Goal: Transaction & Acquisition: Subscribe to service/newsletter

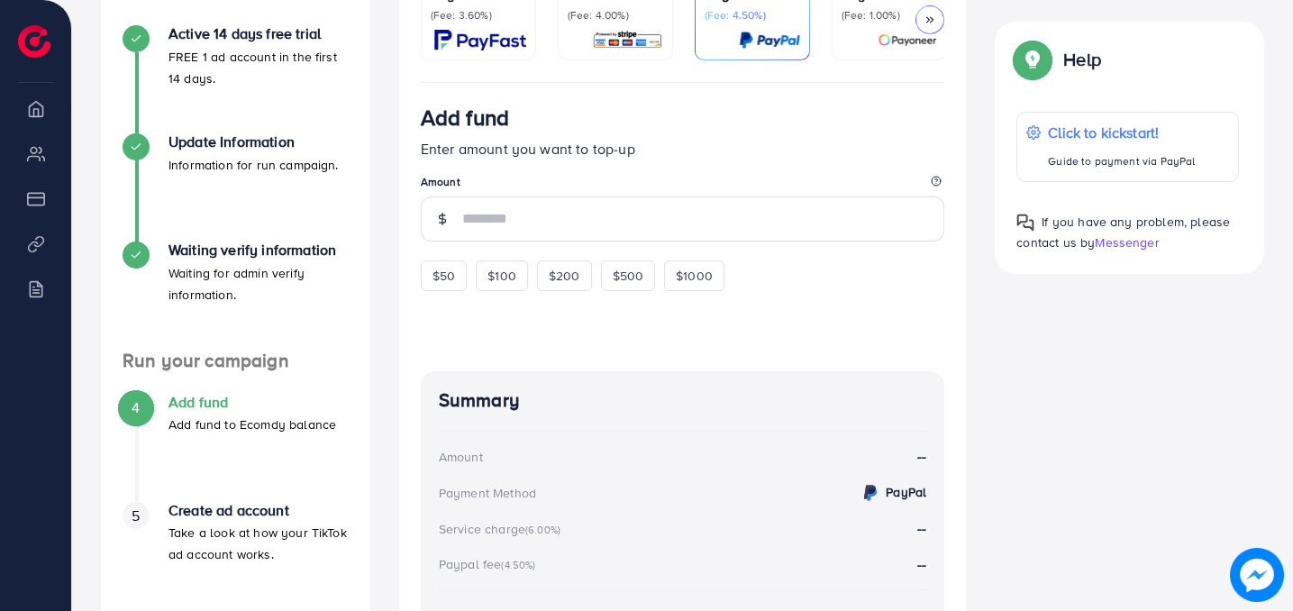
scroll to position [514, 0]
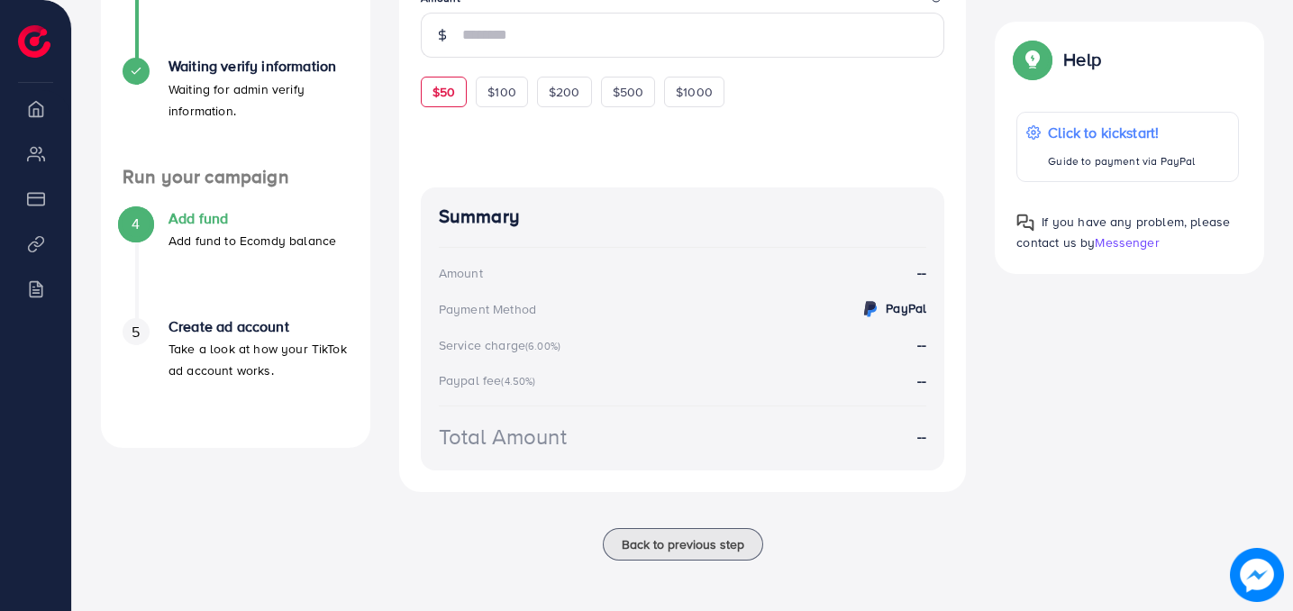
click at [441, 86] on span "$50" at bounding box center [443, 92] width 23 height 18
type input "**"
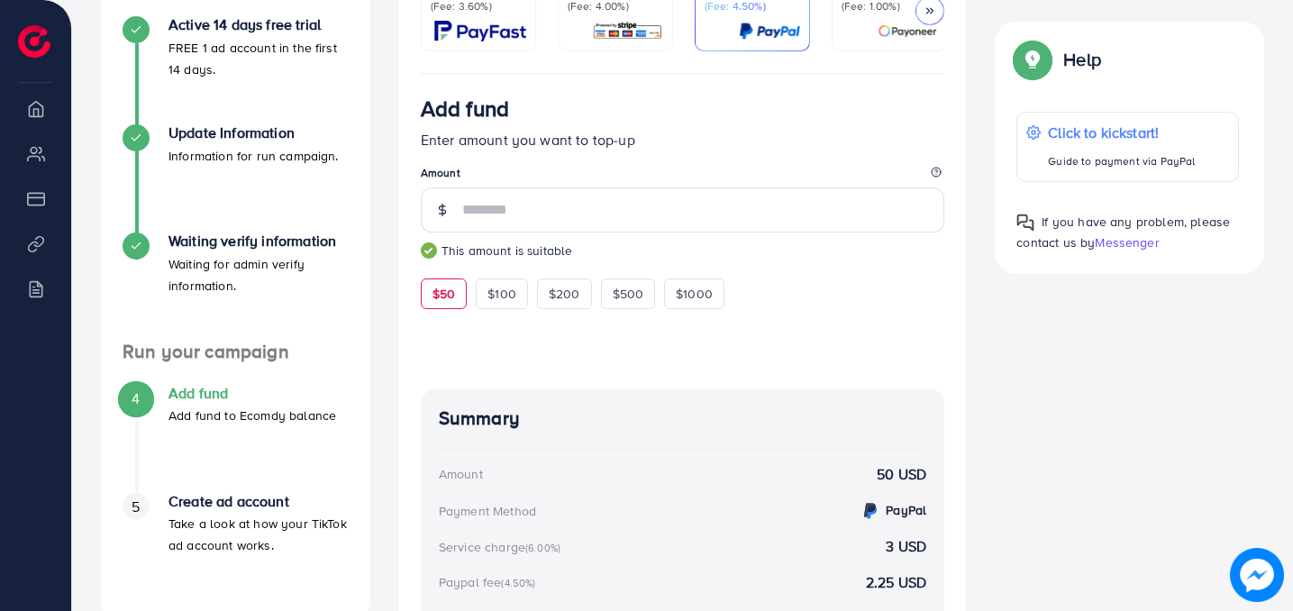
scroll to position [0, 0]
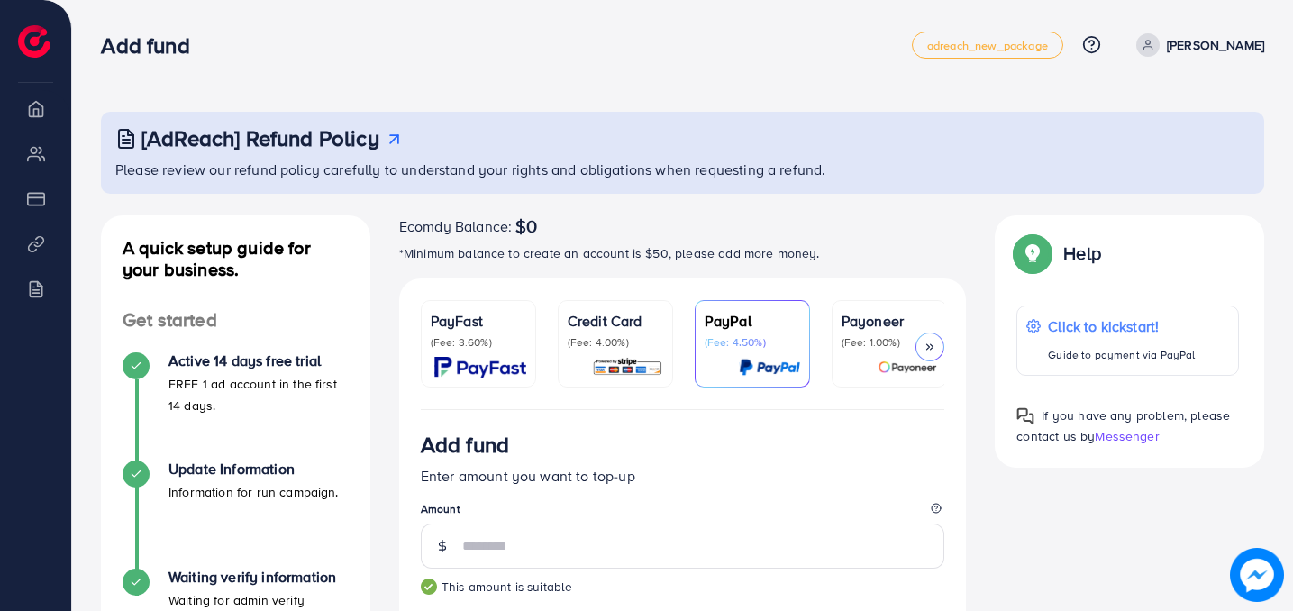
click at [951, 354] on div "PayFast (Fee: 3.60%) Credit Card (Fee: 4.00%) PayPal (Fee: 4.50%) Payoneer (Fee…" at bounding box center [683, 344] width 568 height 132
click at [939, 350] on div at bounding box center [929, 346] width 29 height 29
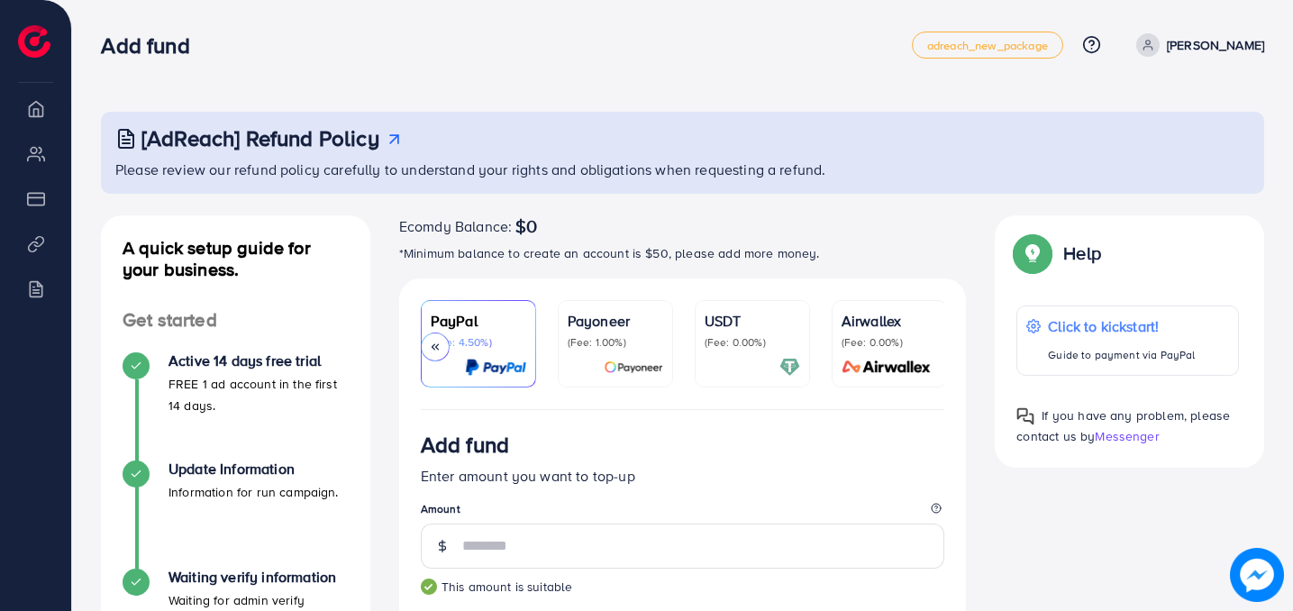
scroll to position [0, 276]
click at [774, 359] on div at bounding box center [751, 367] width 96 height 21
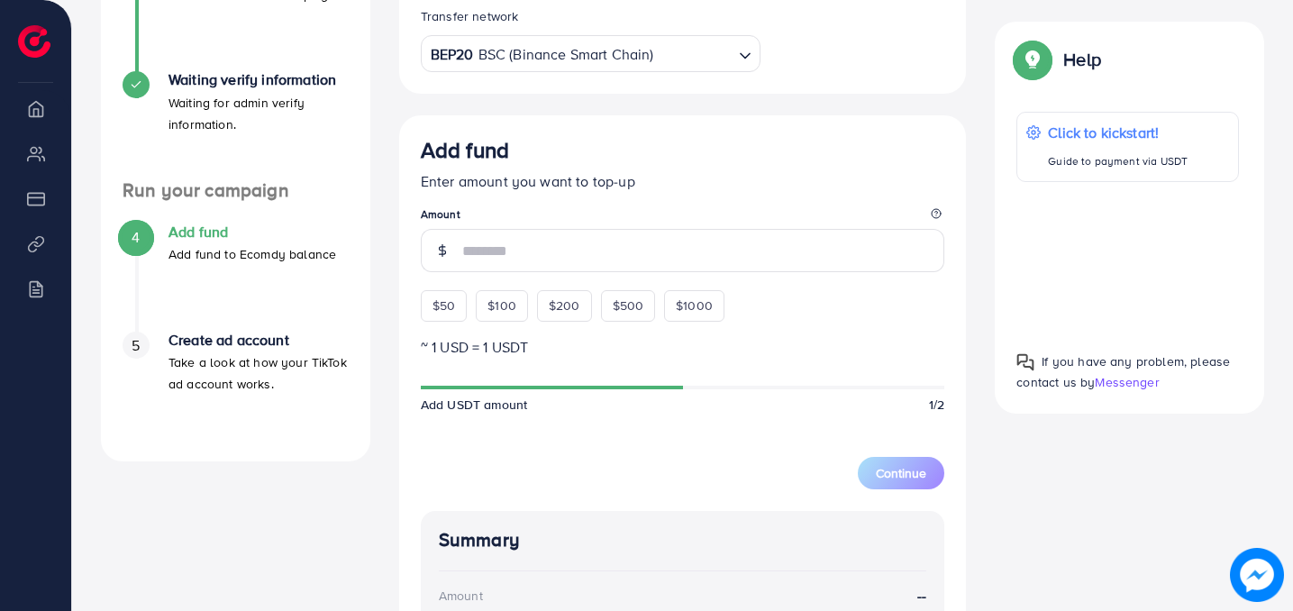
scroll to position [480, 0]
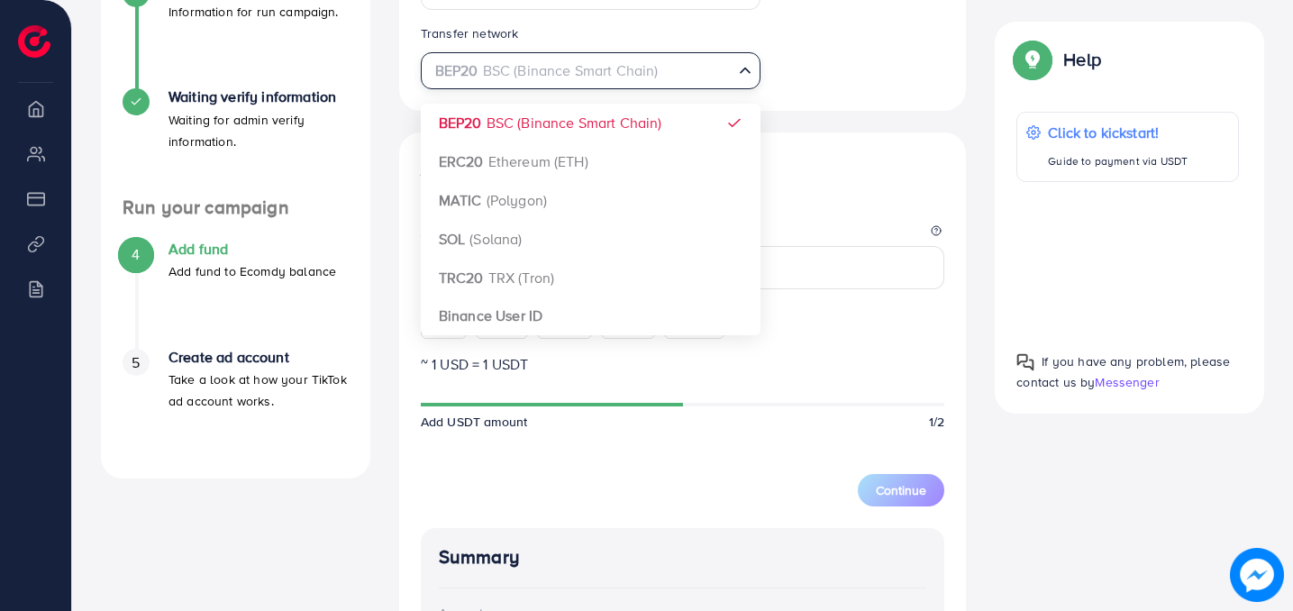
click at [580, 61] on div "BEP20 BSC (Binance Smart Chain)" at bounding box center [580, 69] width 306 height 32
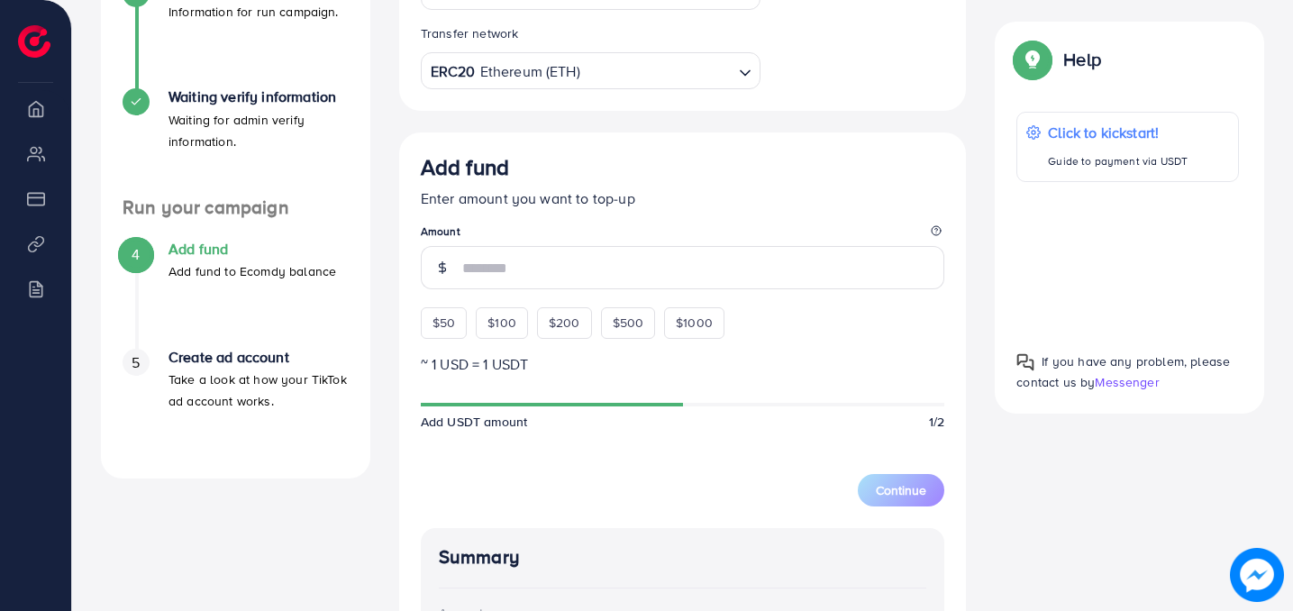
click at [538, 166] on div "Select coin USDT TetherUs Loading... Transfer network ERC20 Ethereum (ETH) Load…" at bounding box center [683, 419] width 568 height 979
click at [437, 321] on span "$50" at bounding box center [443, 323] width 23 height 18
type input "**"
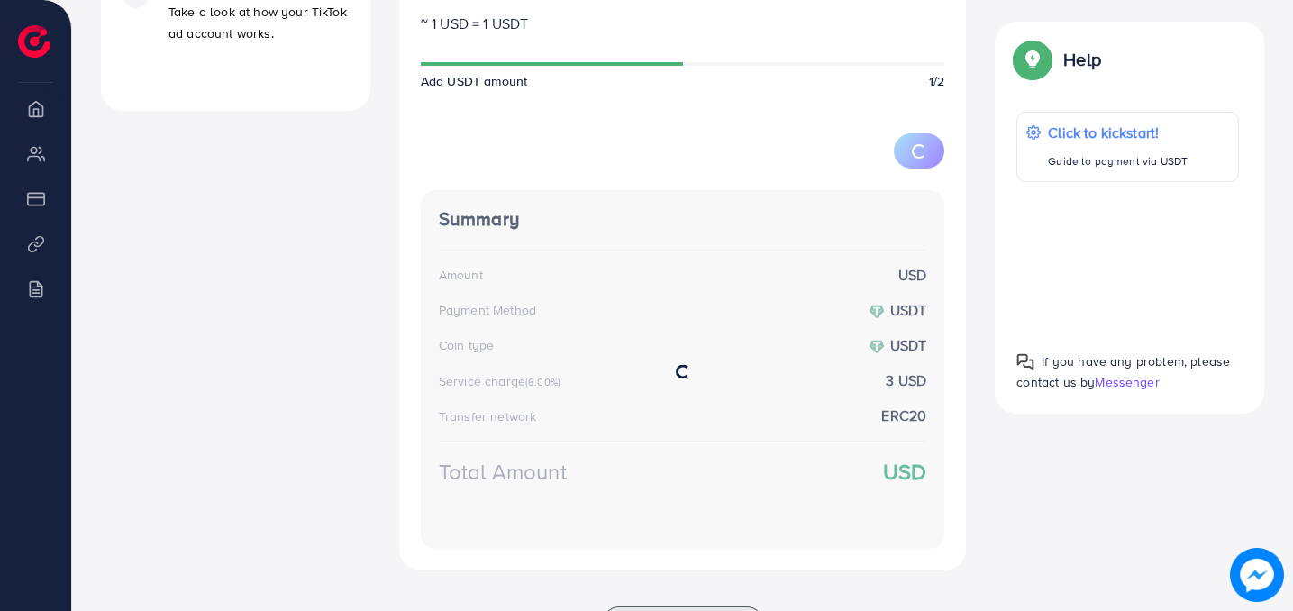
scroll to position [896, 0]
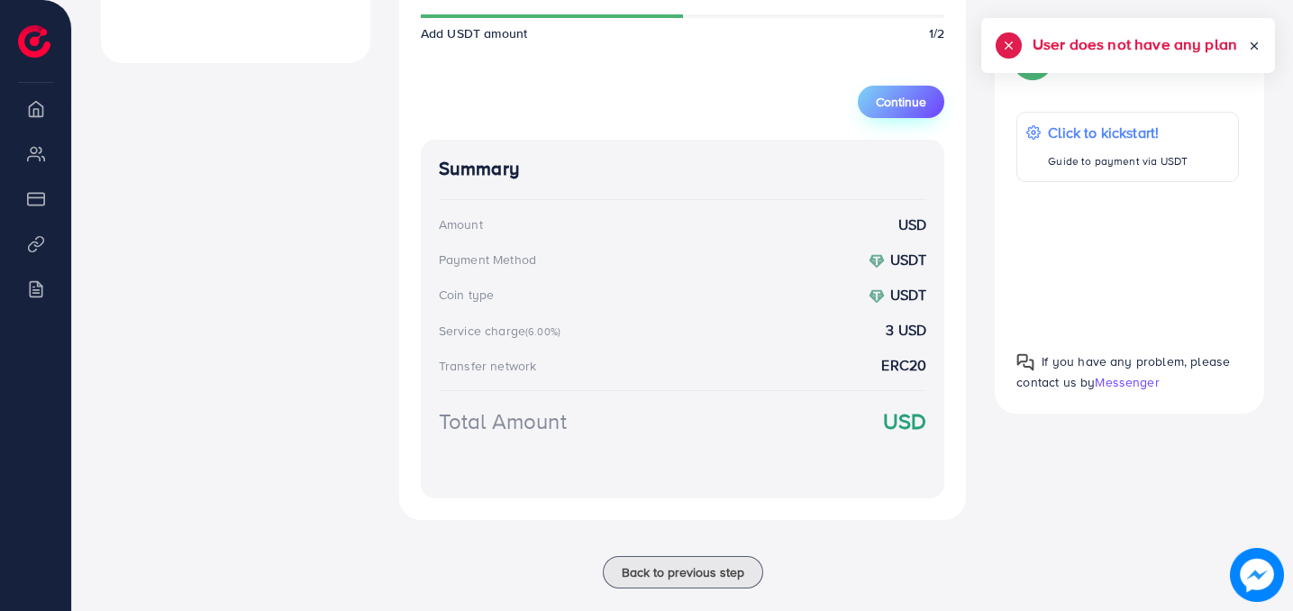
click at [919, 109] on span "Continue" at bounding box center [901, 102] width 50 height 18
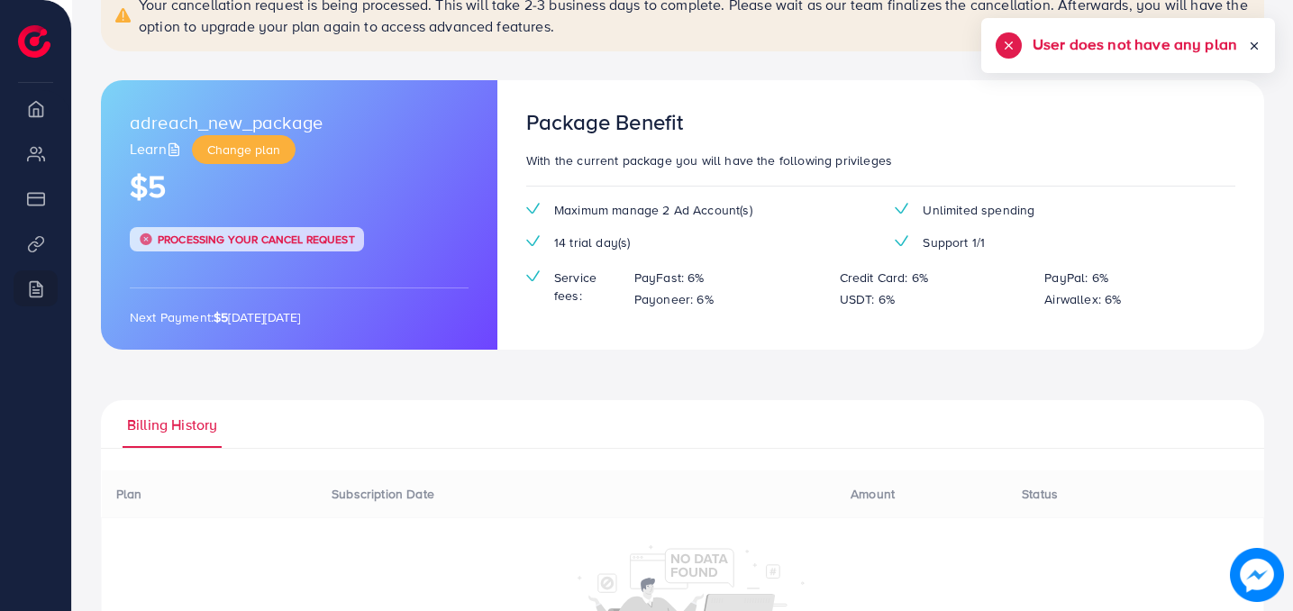
scroll to position [197, 0]
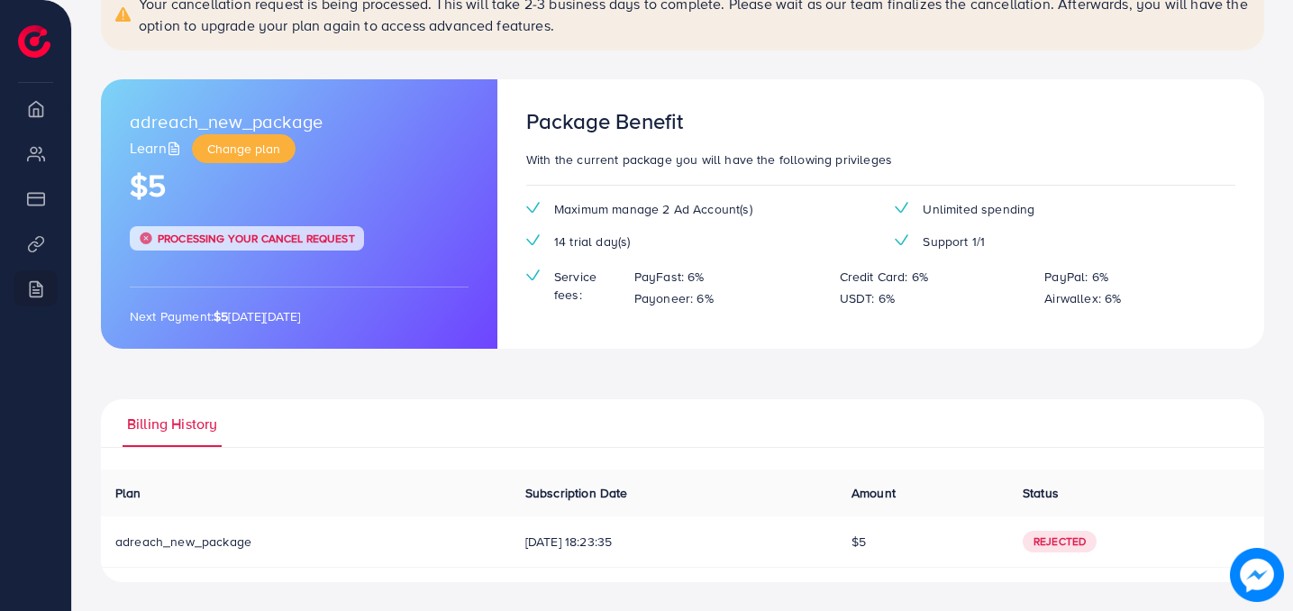
click at [242, 310] on p "Next Payment: $5 [DATE][DATE]" at bounding box center [299, 316] width 339 height 22
click at [266, 173] on h1 "$5" at bounding box center [299, 186] width 339 height 37
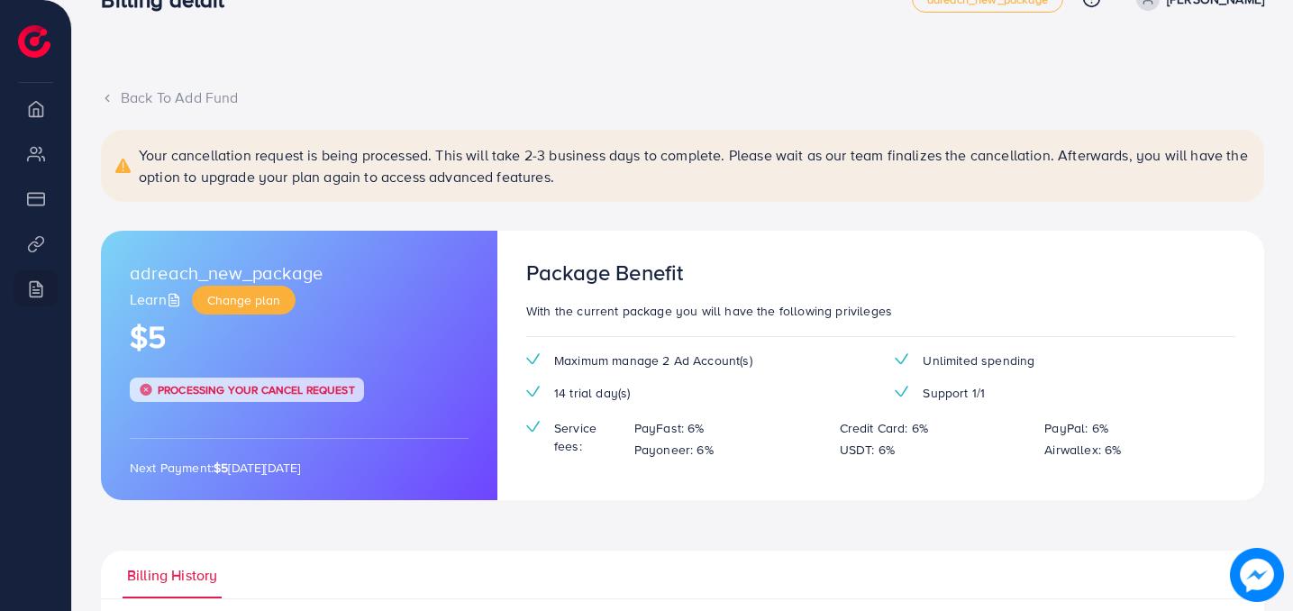
scroll to position [0, 0]
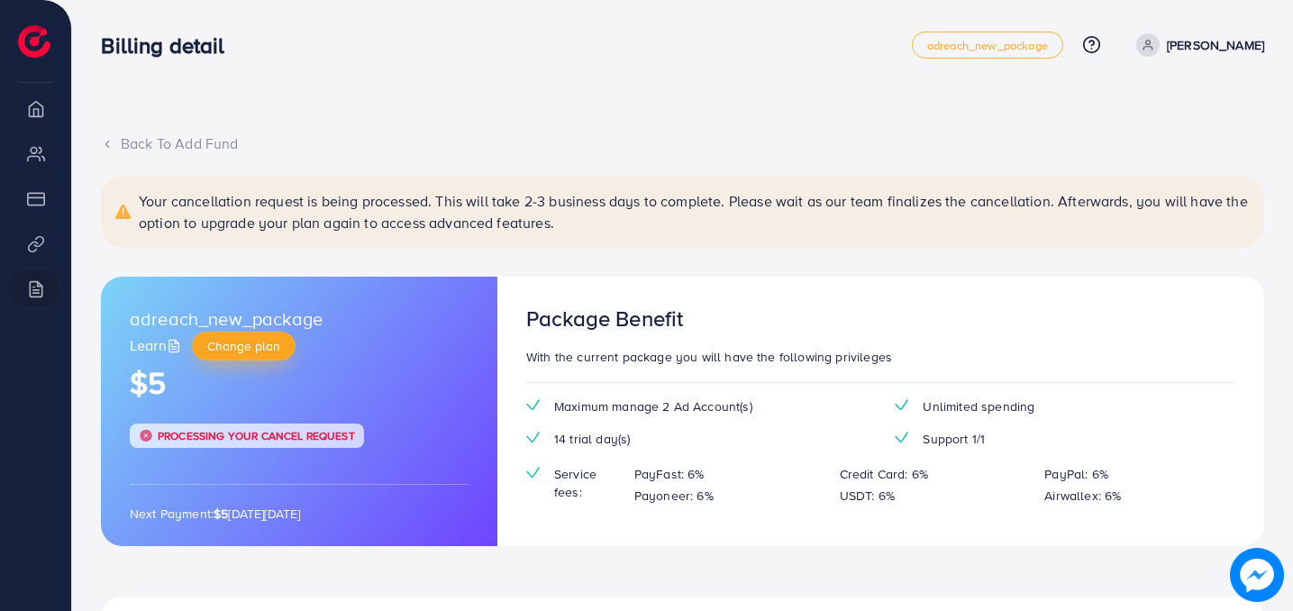
click at [254, 339] on span "Change plan" at bounding box center [243, 346] width 73 height 18
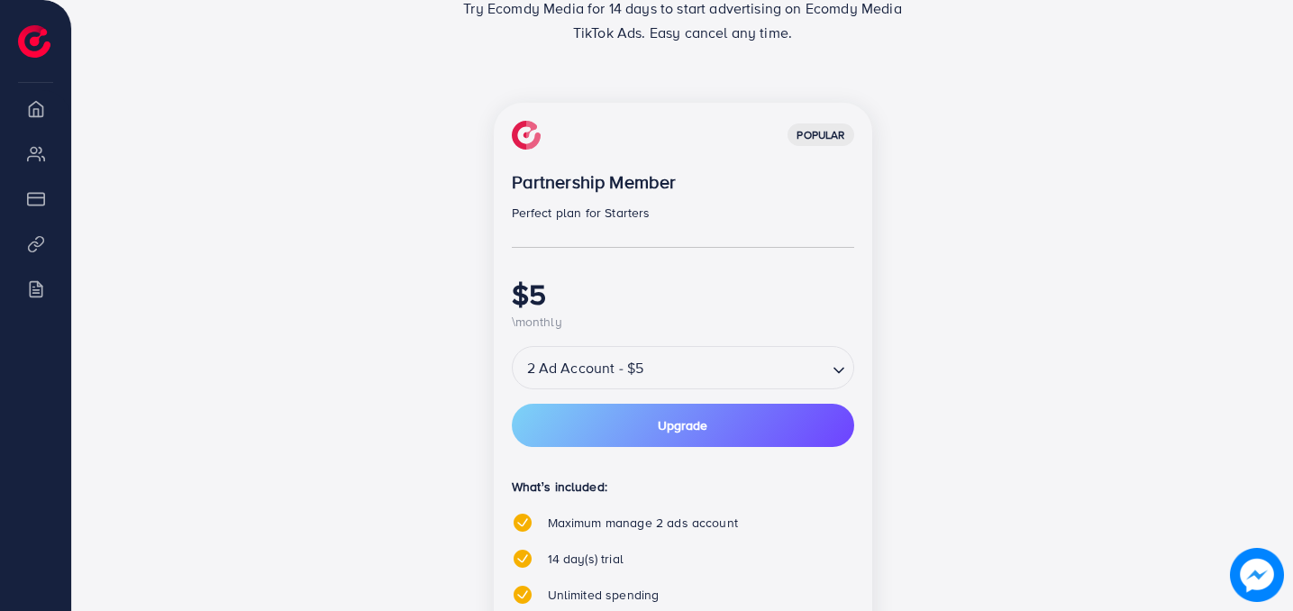
scroll to position [307, 0]
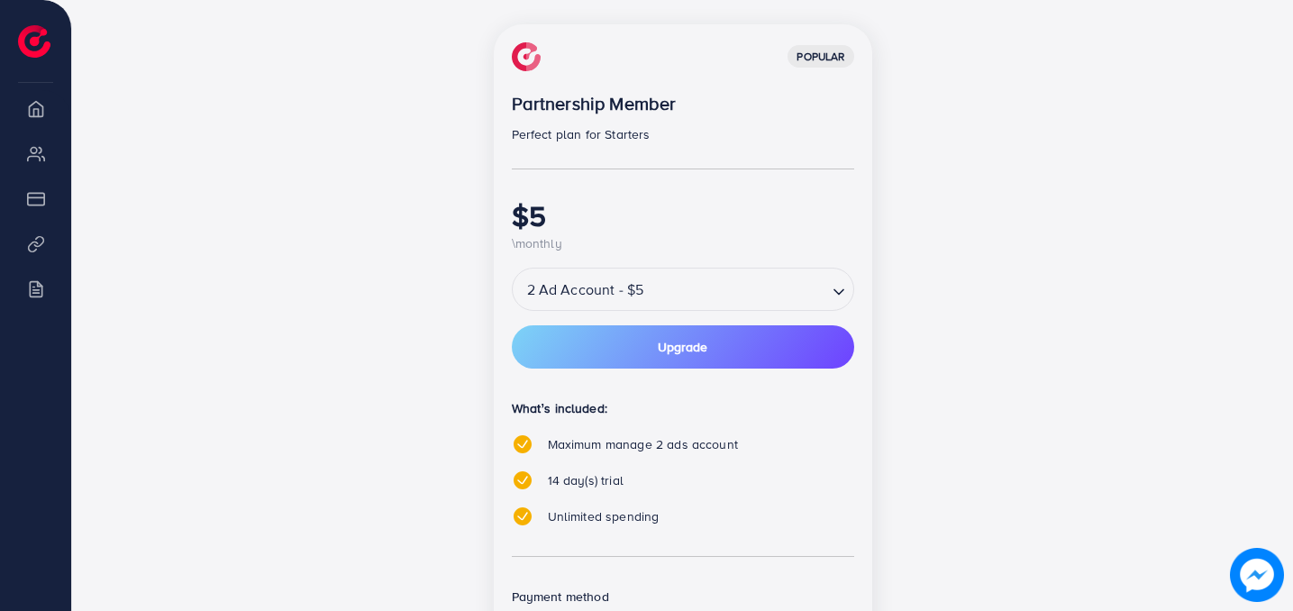
click at [632, 290] on div "2 Ad Account - $5" at bounding box center [670, 289] width 314 height 32
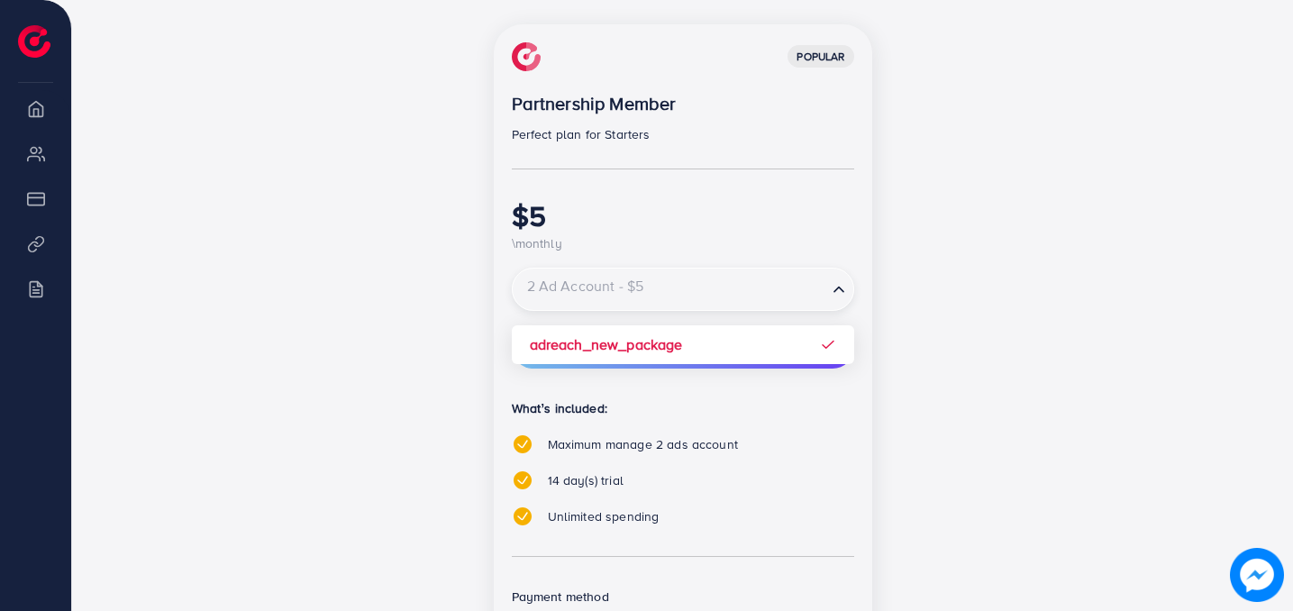
click at [632, 291] on input "Search for option" at bounding box center [669, 290] width 311 height 32
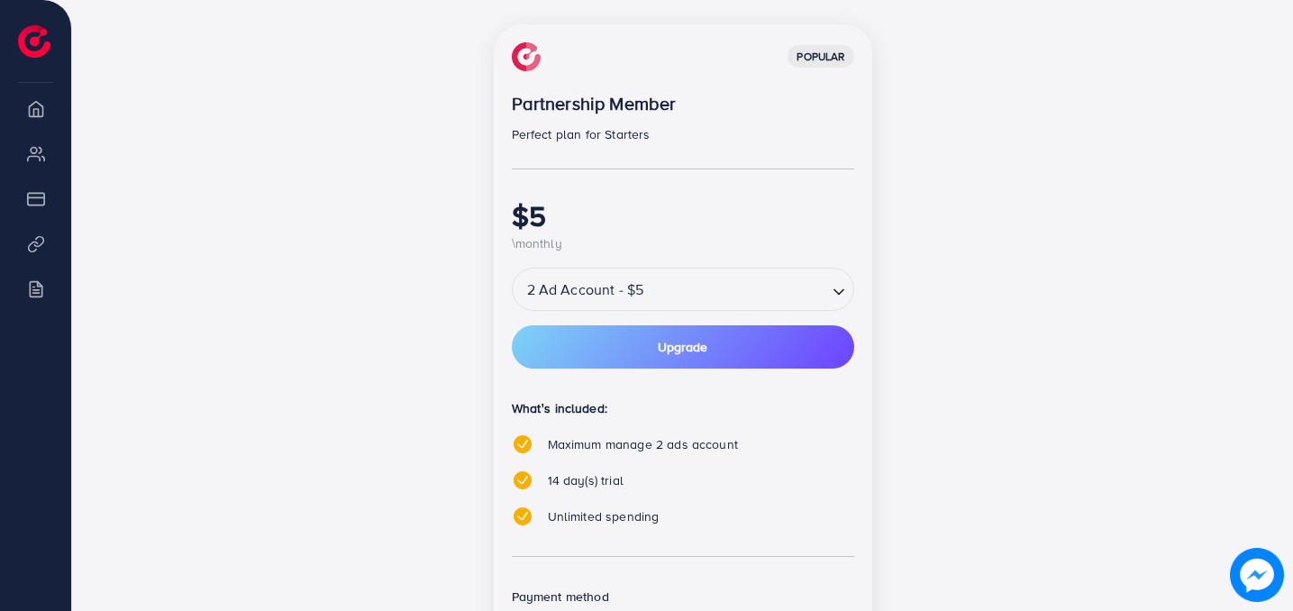
click at [386, 493] on div "popular Partnership Member Perfect plan for Starters $5 \monthly 2 Ad Account -…" at bounding box center [683, 397] width 778 height 746
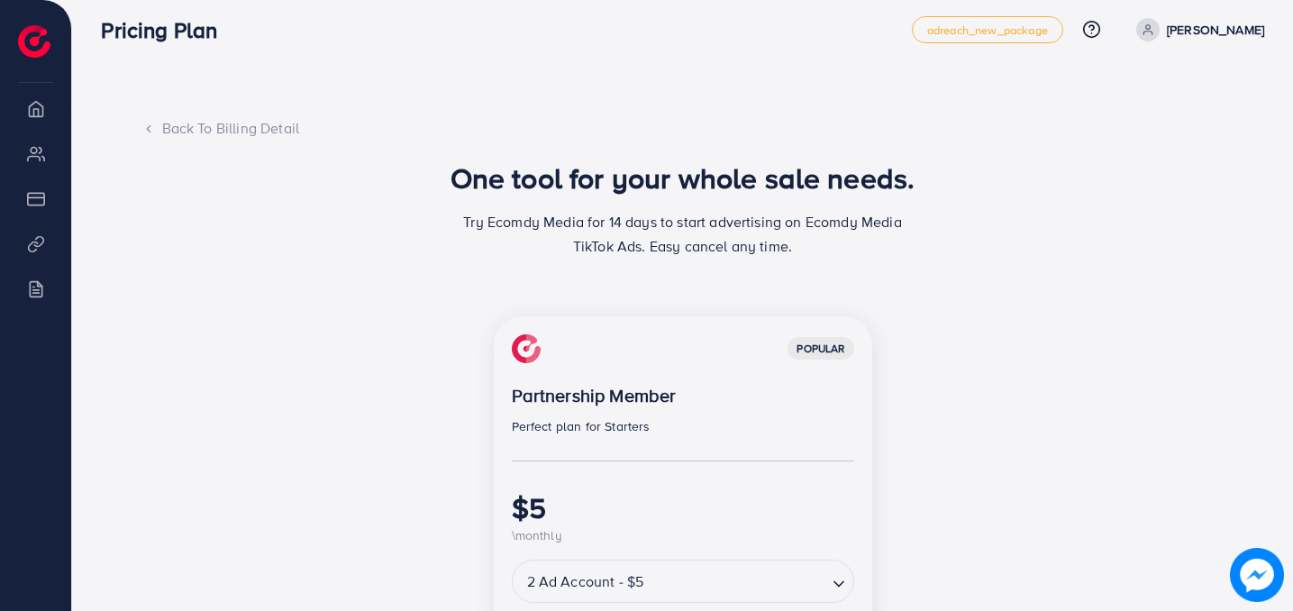
scroll to position [11, 0]
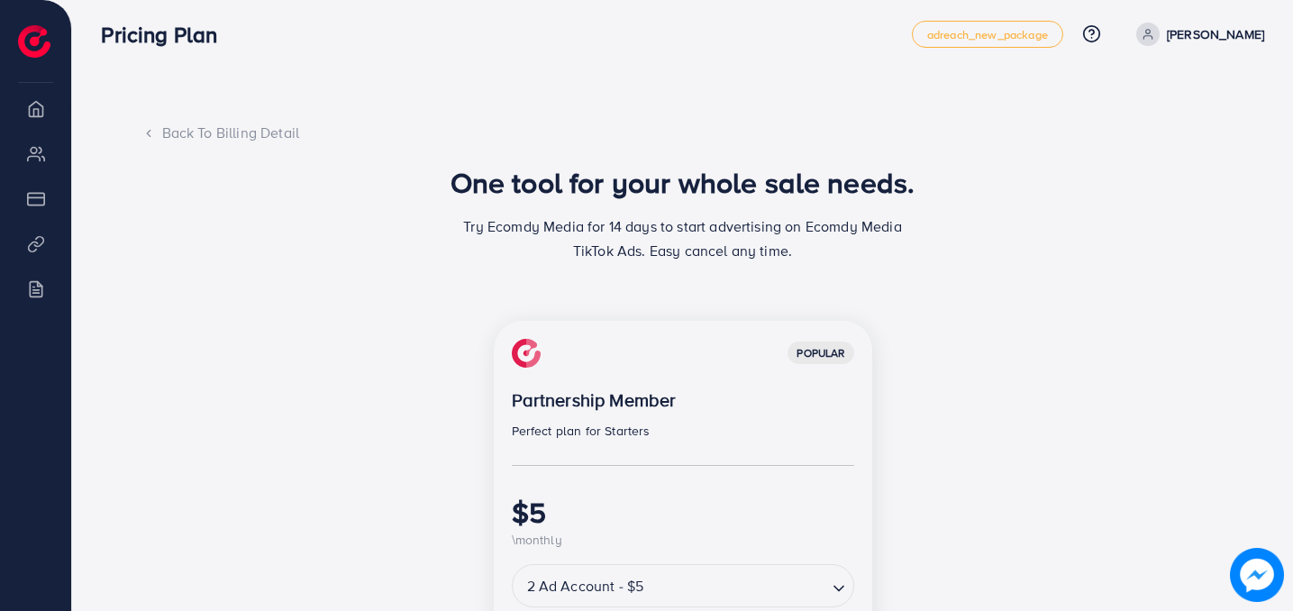
click at [204, 138] on div "Back To Billing Detail" at bounding box center [682, 133] width 1081 height 21
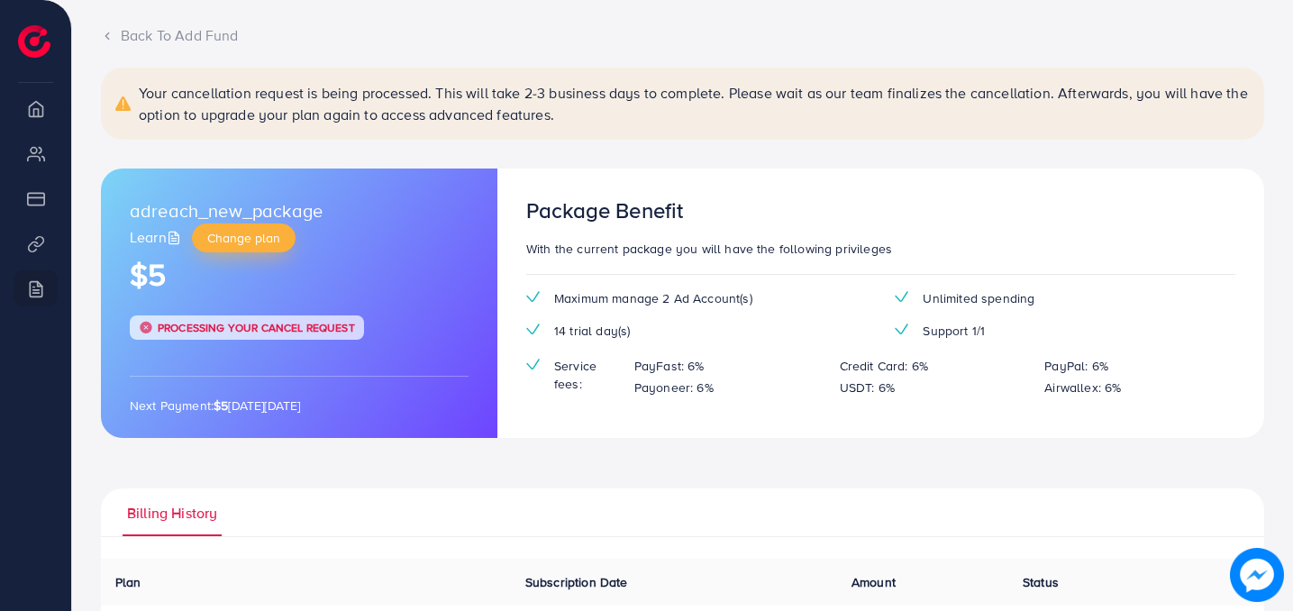
scroll to position [110, 0]
